Goal: Information Seeking & Learning: Learn about a topic

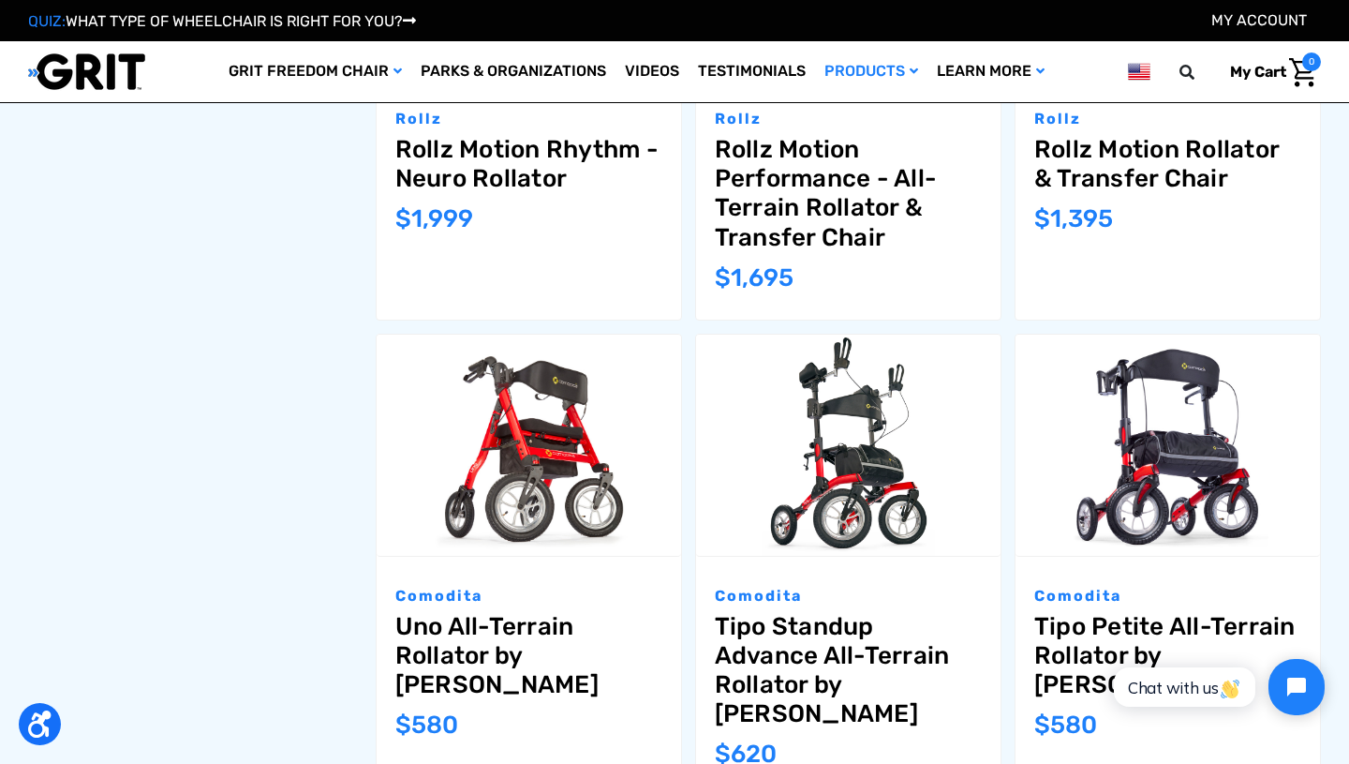
scroll to position [1036, 0]
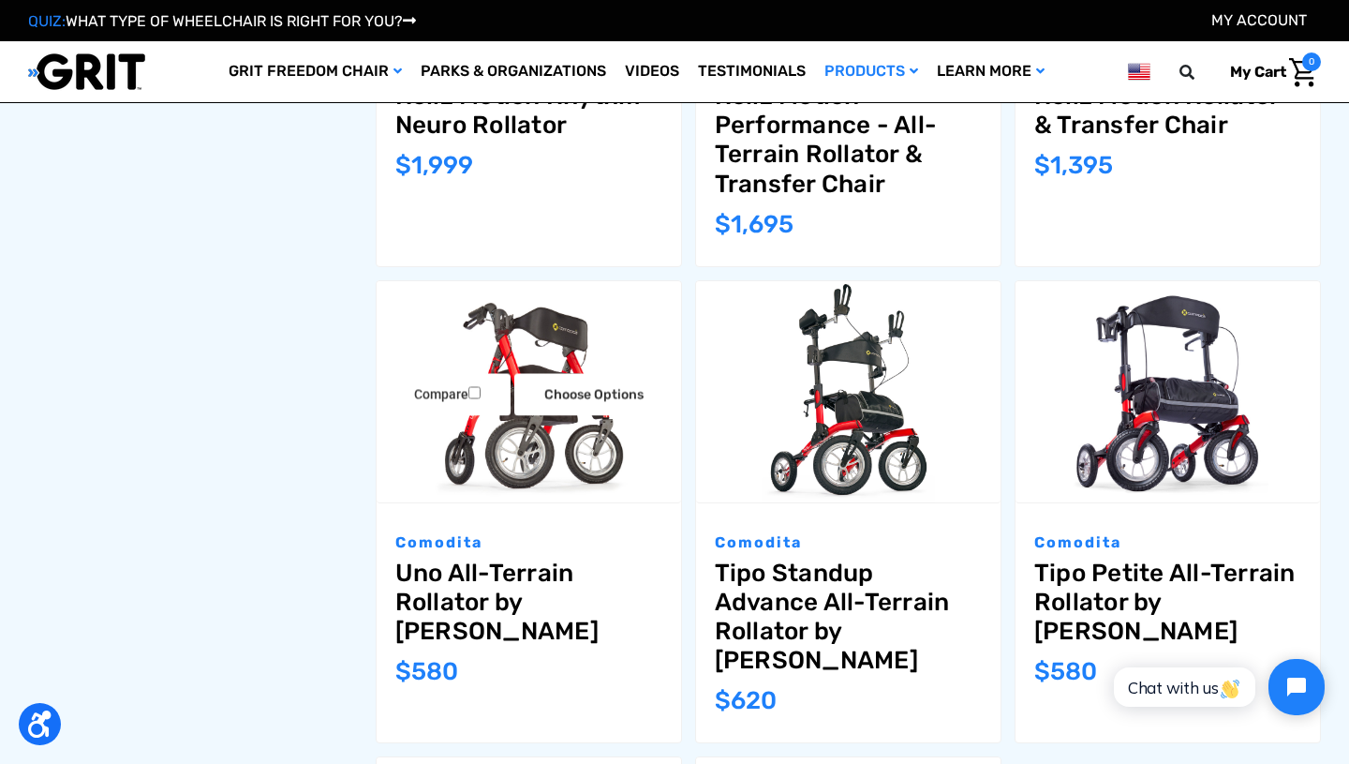
click at [510, 572] on link "Uno All-Terrain Rollator by Comodita" at bounding box center [528, 603] width 267 height 88
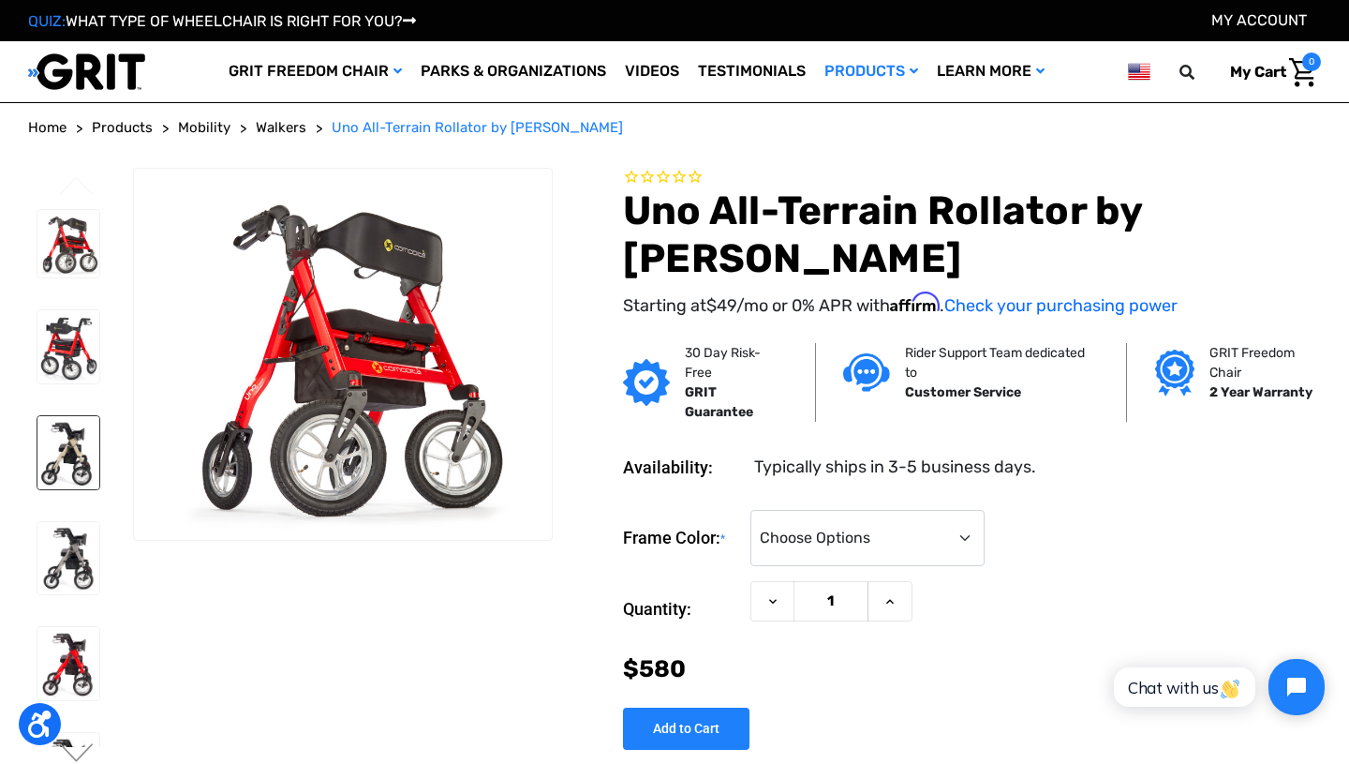
click at [71, 484] on img at bounding box center [68, 452] width 62 height 73
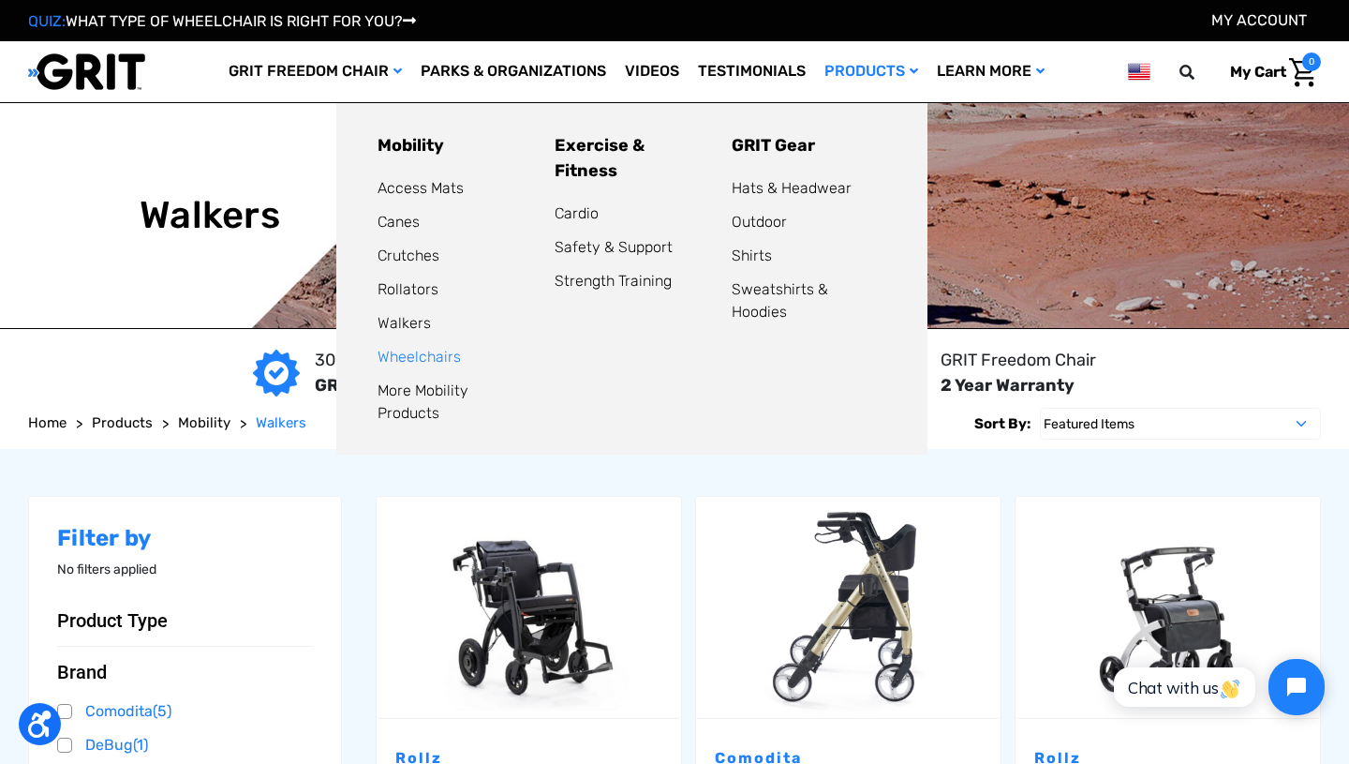
click at [441, 363] on link "Wheelchairs" at bounding box center [419, 357] width 83 height 18
